Goal: Task Accomplishment & Management: Manage account settings

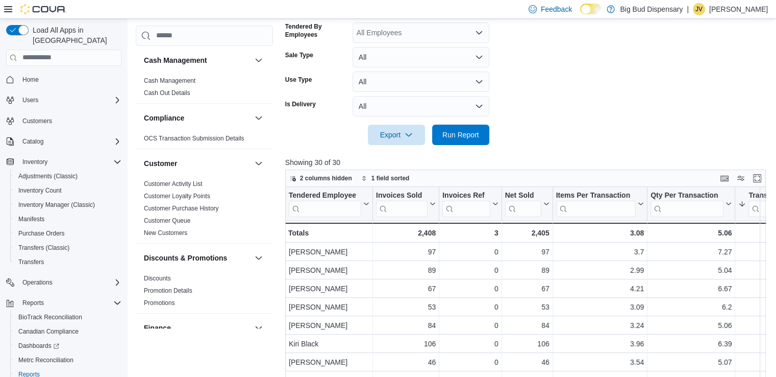
scroll to position [253, 0]
click at [43, 229] on span "Purchase Orders" at bounding box center [41, 233] width 46 height 8
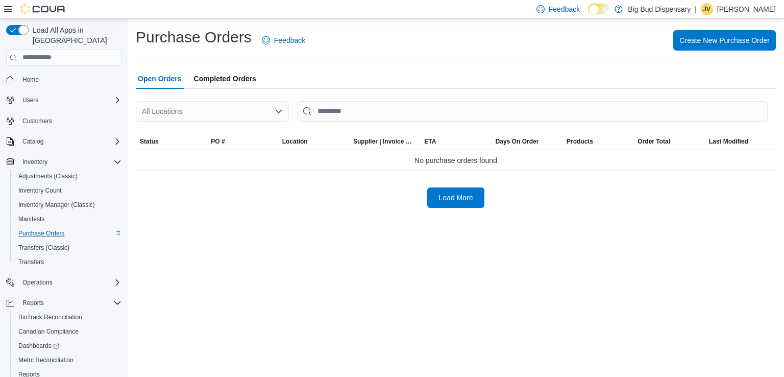
click at [212, 109] on div "All Locations" at bounding box center [212, 111] width 153 height 20
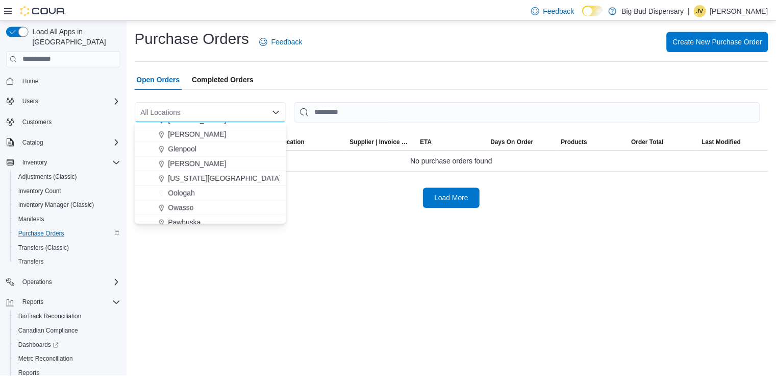
scroll to position [47, 0]
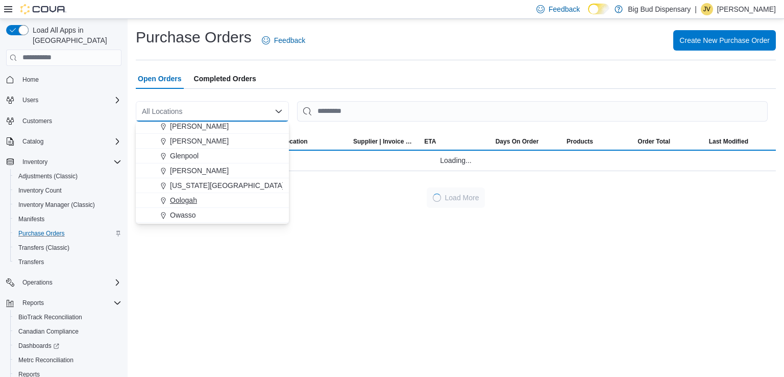
click at [187, 195] on span "Oologah" at bounding box center [183, 200] width 27 height 10
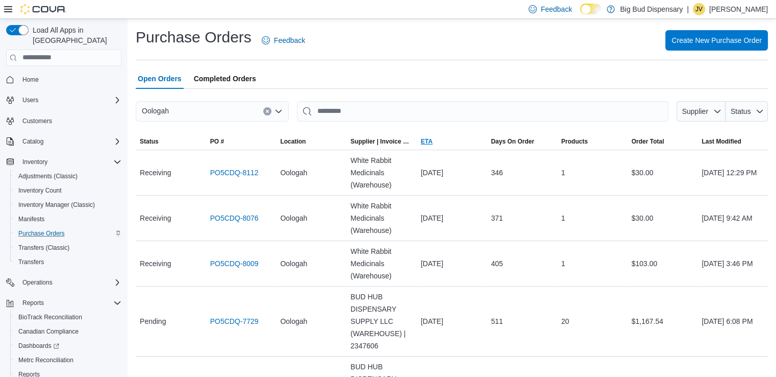
click at [432, 141] on span "ETA" at bounding box center [427, 141] width 12 height 8
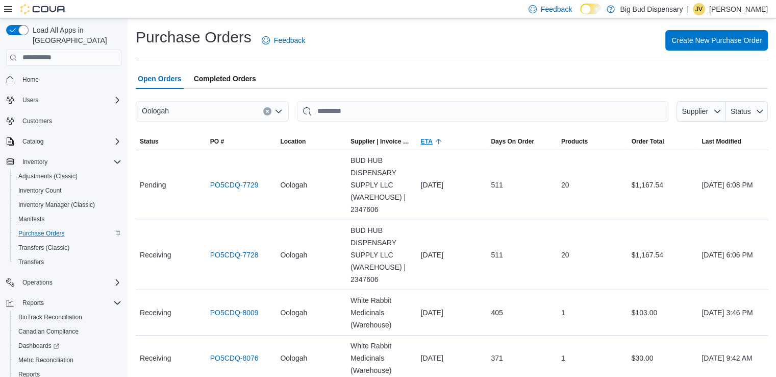
click at [433, 141] on span "ETA" at bounding box center [427, 141] width 12 height 8
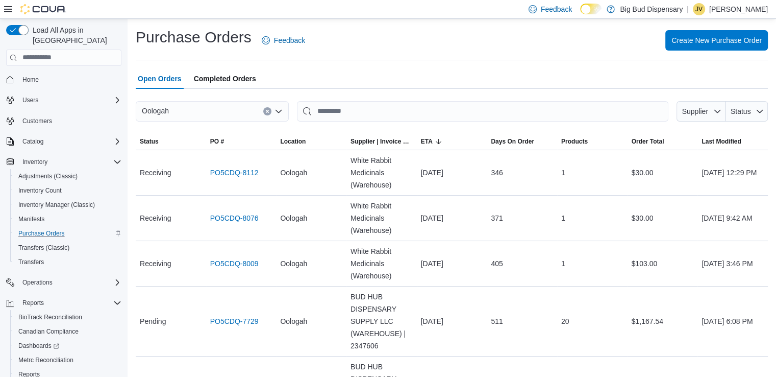
click at [231, 78] on span "Completed Orders" at bounding box center [225, 78] width 62 height 20
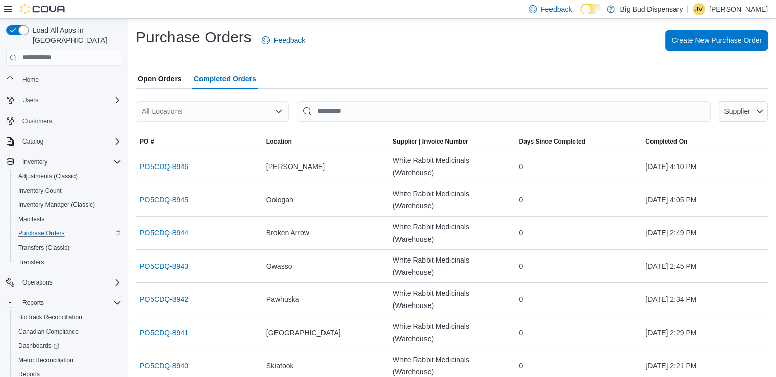
click at [238, 107] on div "All Locations" at bounding box center [212, 111] width 153 height 20
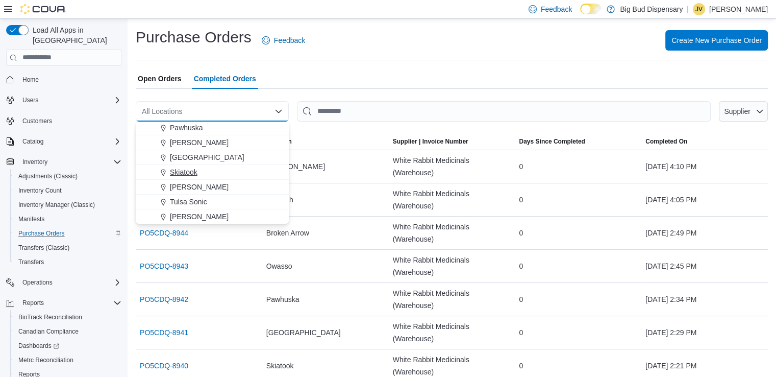
scroll to position [98, 0]
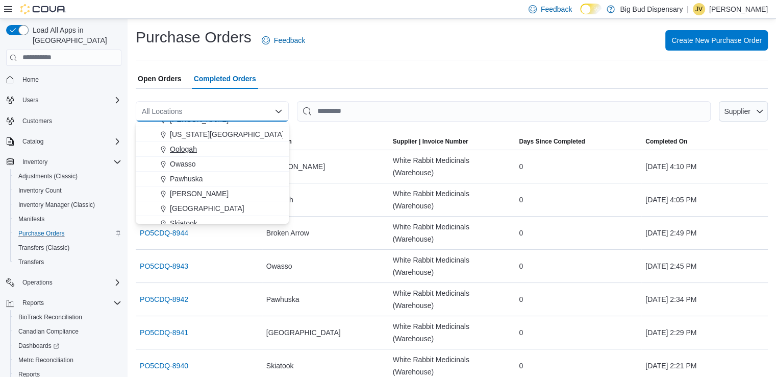
click at [189, 146] on span "Oologah" at bounding box center [183, 149] width 27 height 10
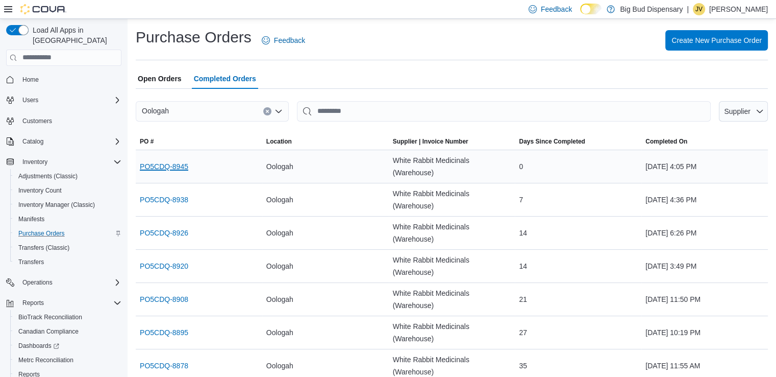
click at [173, 160] on link "PO5CDQ-8945" at bounding box center [164, 166] width 48 height 12
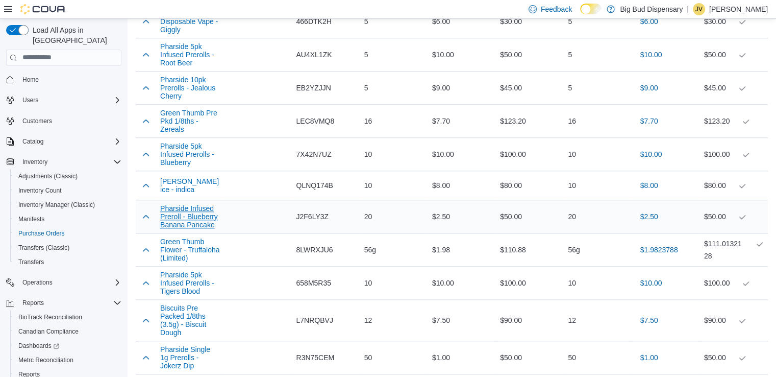
scroll to position [991, 0]
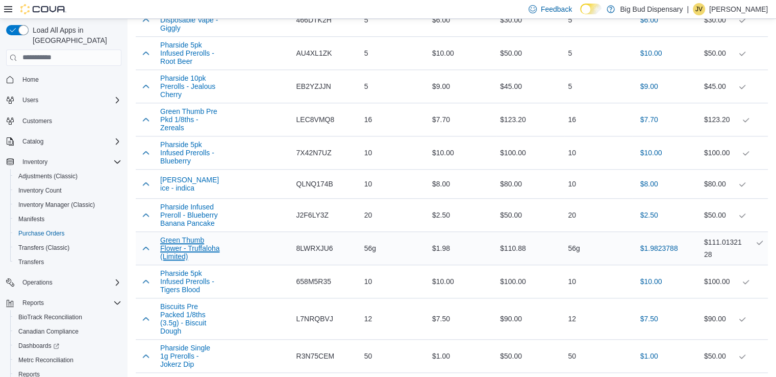
click at [181, 244] on button "Green Thumb Flower - Truffaloha (Limited)" at bounding box center [190, 248] width 60 height 24
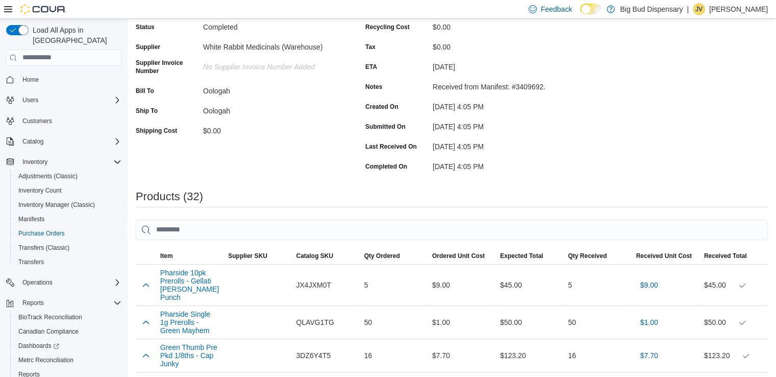
scroll to position [0, 0]
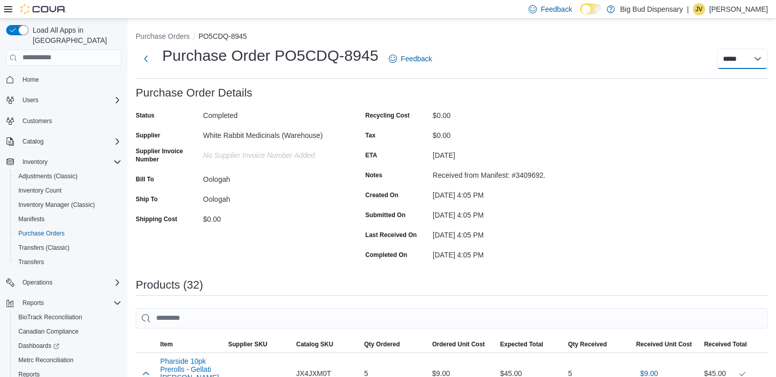
click at [760, 59] on select "***** *****" at bounding box center [742, 58] width 51 height 20
click at [759, 59] on select "***** *****" at bounding box center [742, 58] width 51 height 20
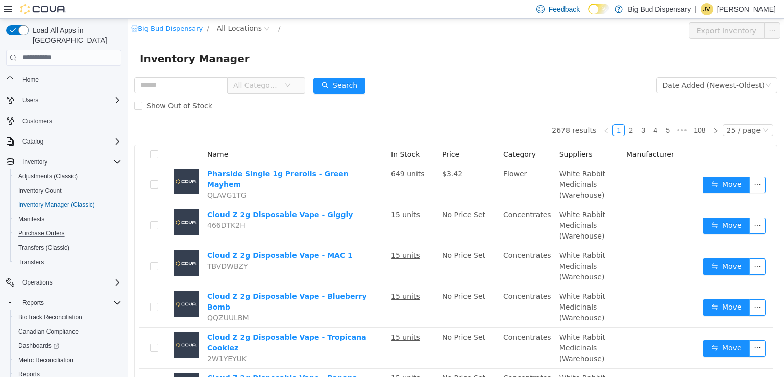
scroll to position [663, 0]
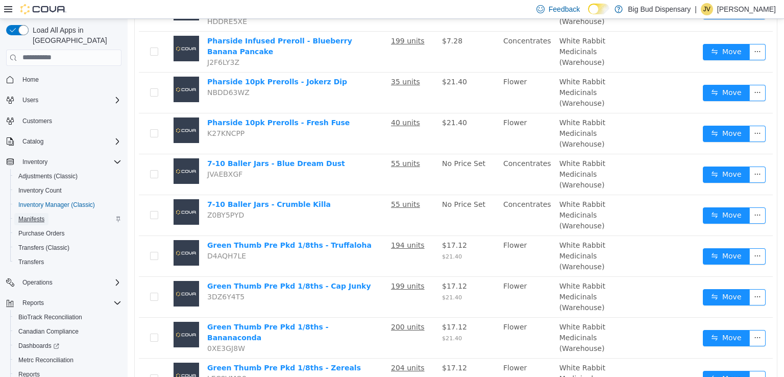
click at [31, 213] on span "Manifests" at bounding box center [31, 219] width 26 height 12
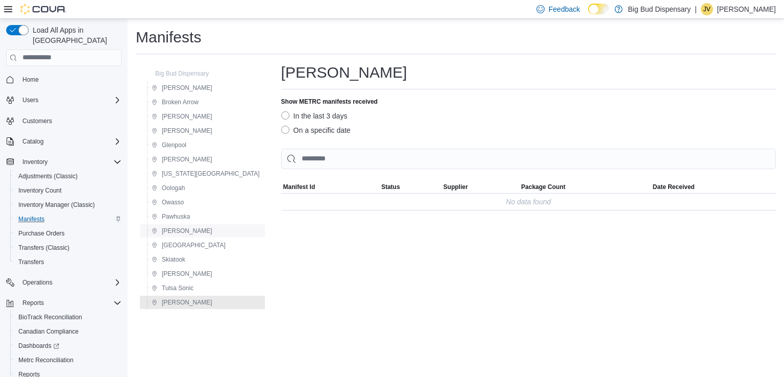
click at [172, 227] on span "[PERSON_NAME]" at bounding box center [187, 231] width 51 height 8
